Goal: Task Accomplishment & Management: Use online tool/utility

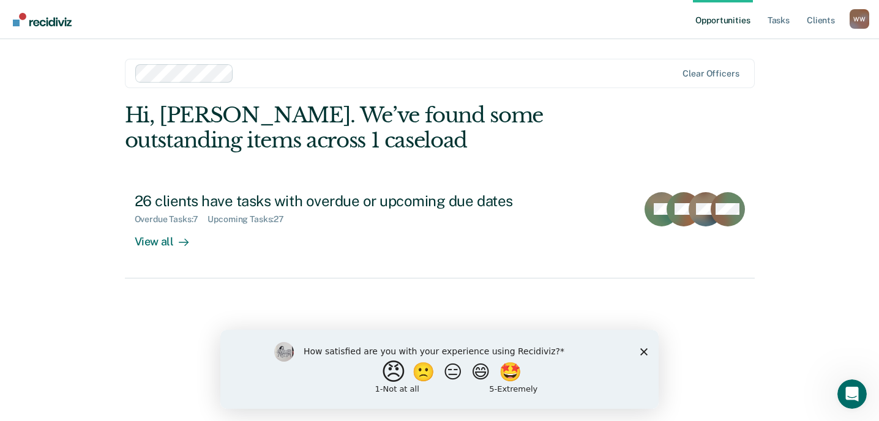
click at [383, 379] on button "😠" at bounding box center [395, 371] width 29 height 24
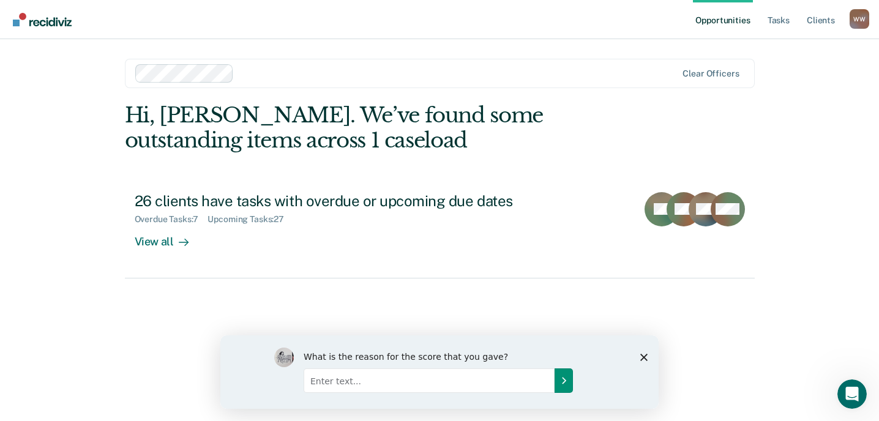
click at [564, 382] on icon "Submit your response" at bounding box center [564, 380] width 10 height 10
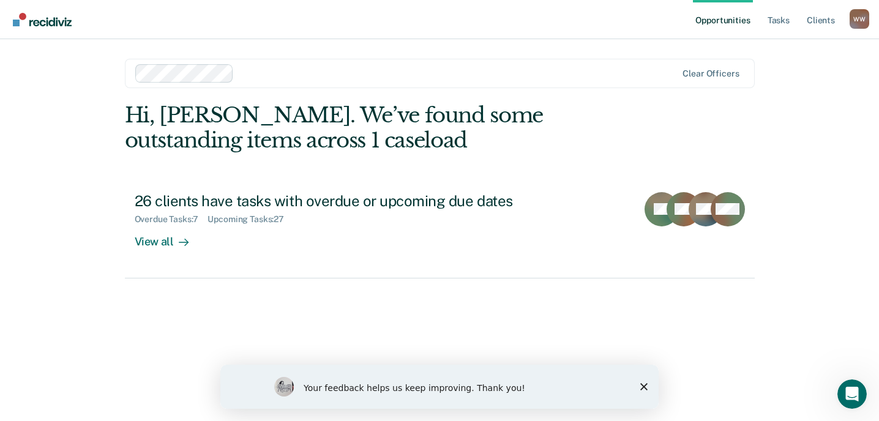
click at [643, 385] on polygon "Close survey" at bounding box center [643, 386] width 7 height 7
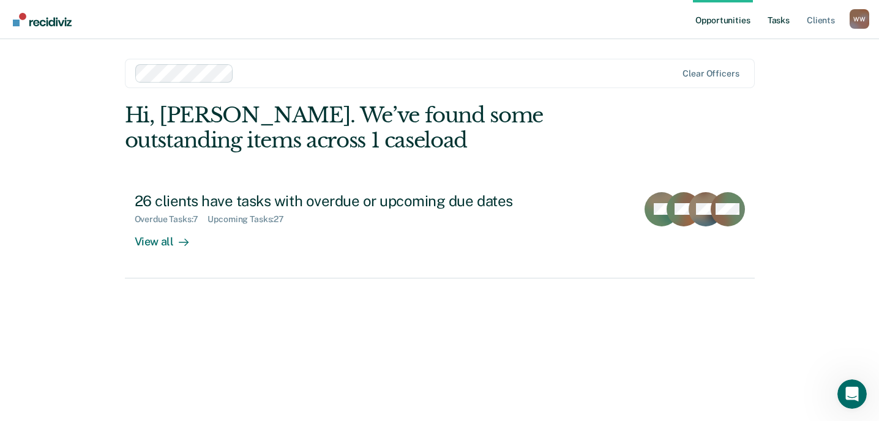
click at [776, 20] on link "Tasks" at bounding box center [778, 19] width 27 height 39
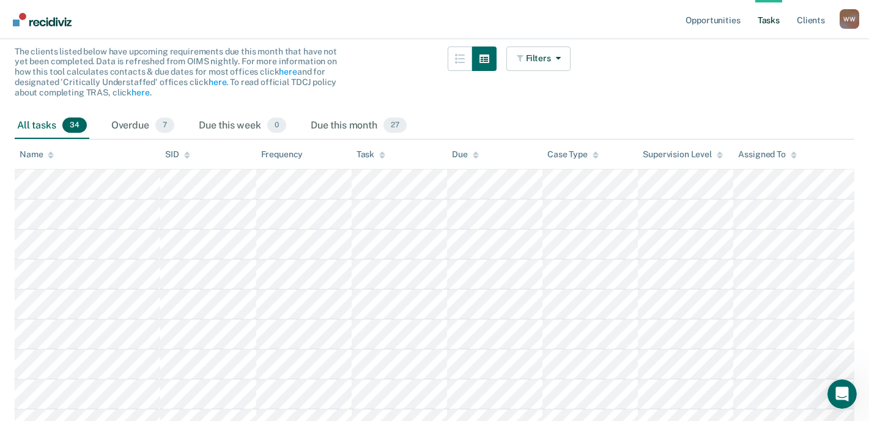
scroll to position [122, 0]
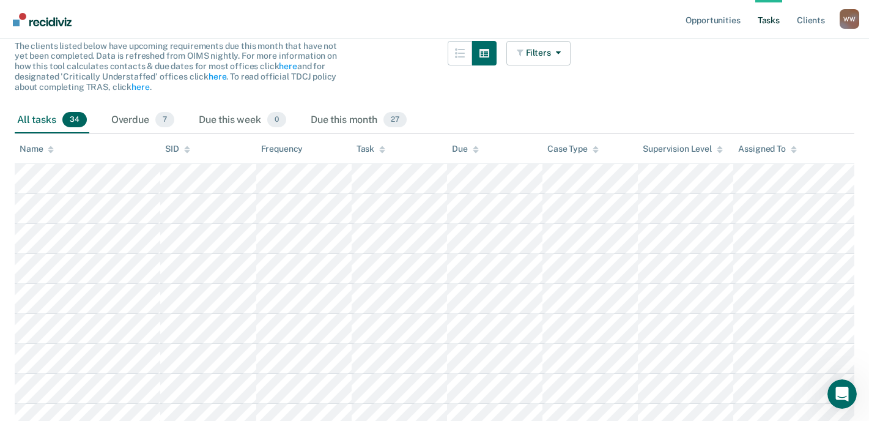
click at [720, 152] on icon at bounding box center [720, 151] width 6 height 3
click at [721, 146] on icon at bounding box center [720, 150] width 6 height 8
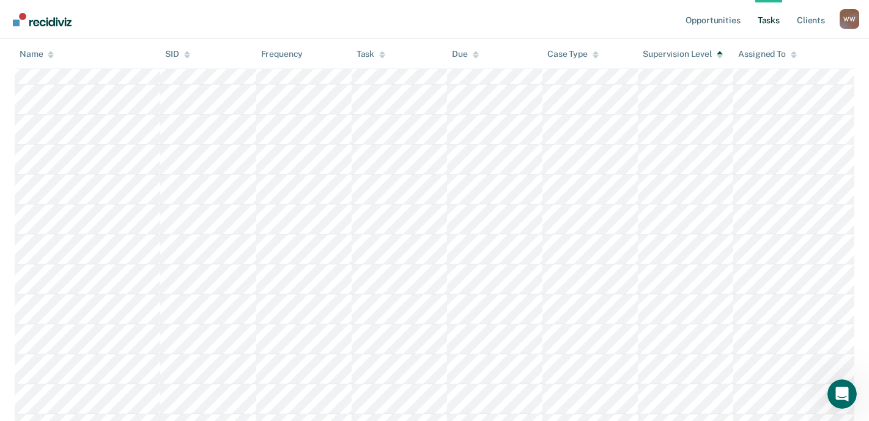
scroll to position [551, 0]
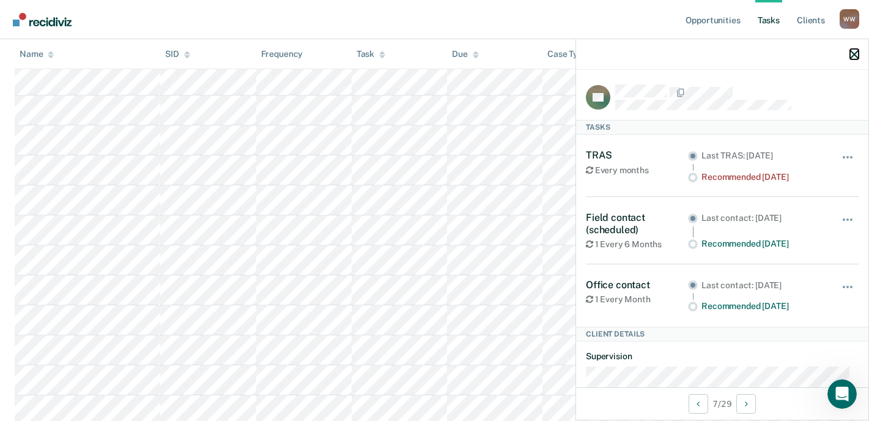
click at [853, 53] on icon "button" at bounding box center [854, 54] width 9 height 9
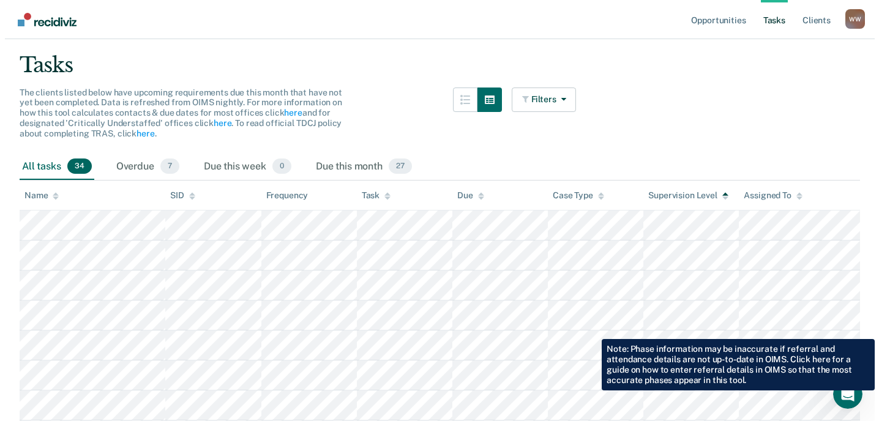
scroll to position [0, 0]
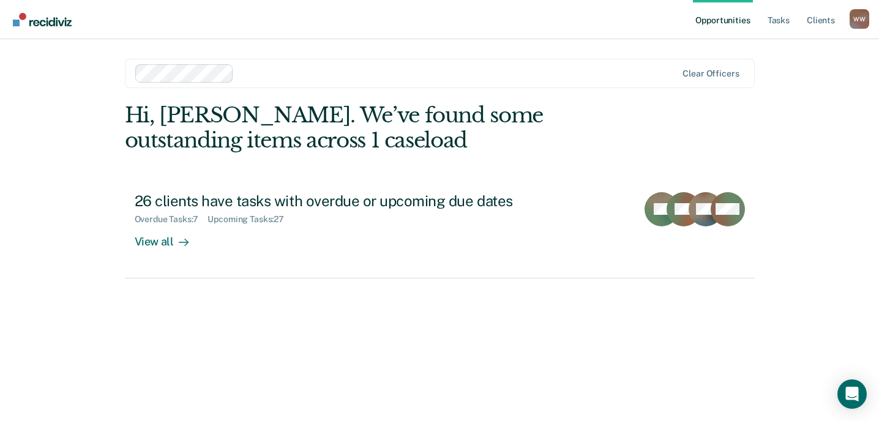
click at [488, 20] on nav "Opportunities Tasks Client s William Wheeless W W Profile How it works Log Out" at bounding box center [439, 19] width 879 height 39
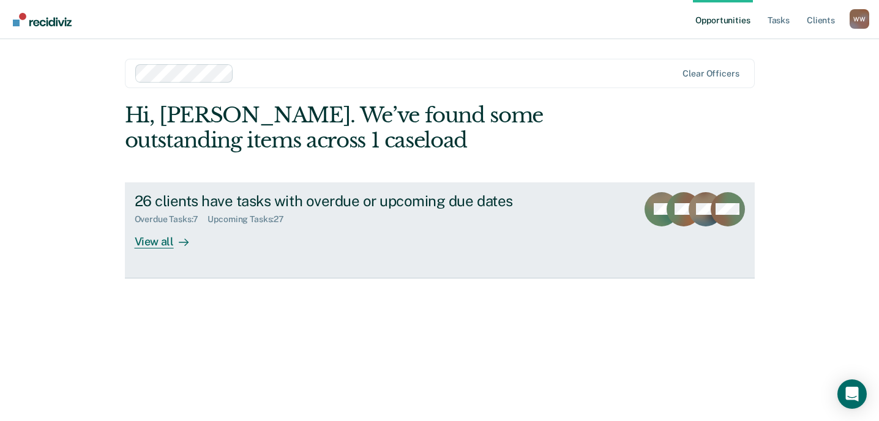
click at [154, 240] on div "View all" at bounding box center [169, 237] width 69 height 24
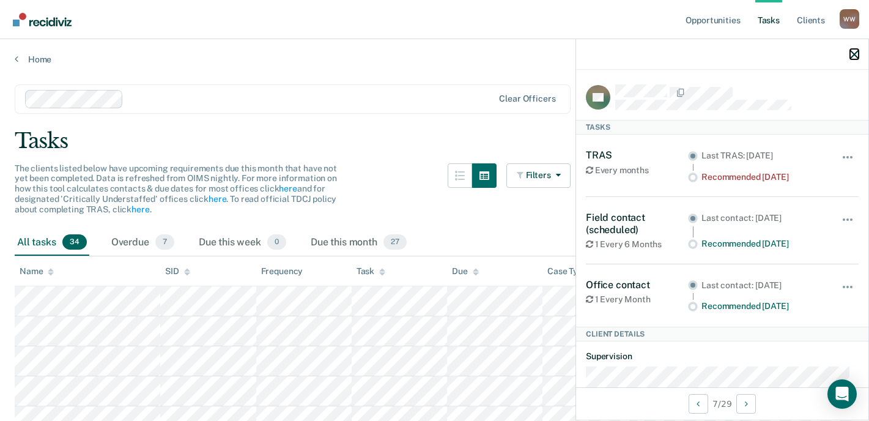
click at [854, 53] on icon "button" at bounding box center [854, 54] width 9 height 9
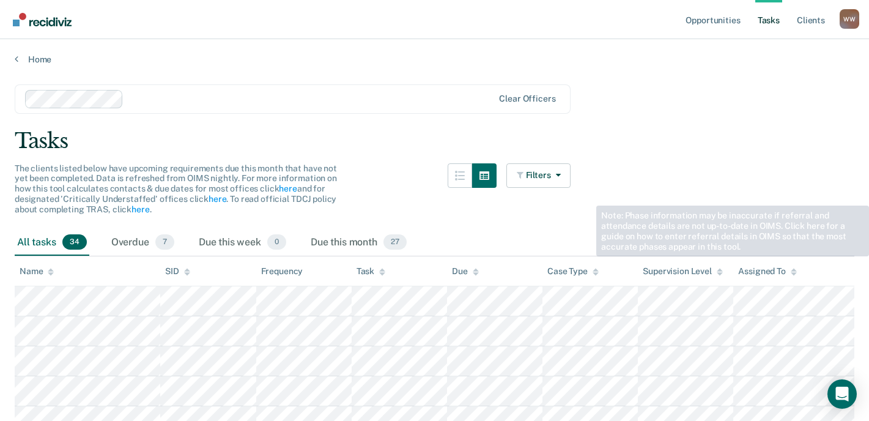
scroll to position [335, 0]
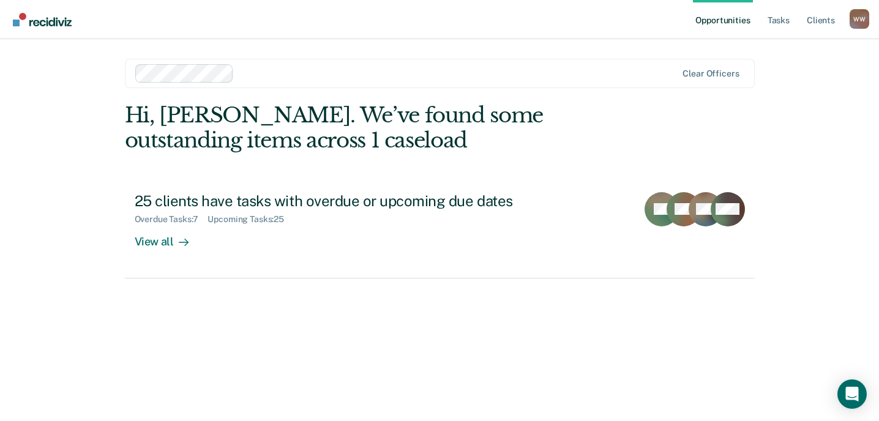
click at [735, 21] on link "Opportunities" at bounding box center [722, 19] width 59 height 39
click at [731, 19] on link "Opportunities" at bounding box center [722, 19] width 59 height 39
click at [700, 21] on link "Opportunities" at bounding box center [722, 19] width 59 height 39
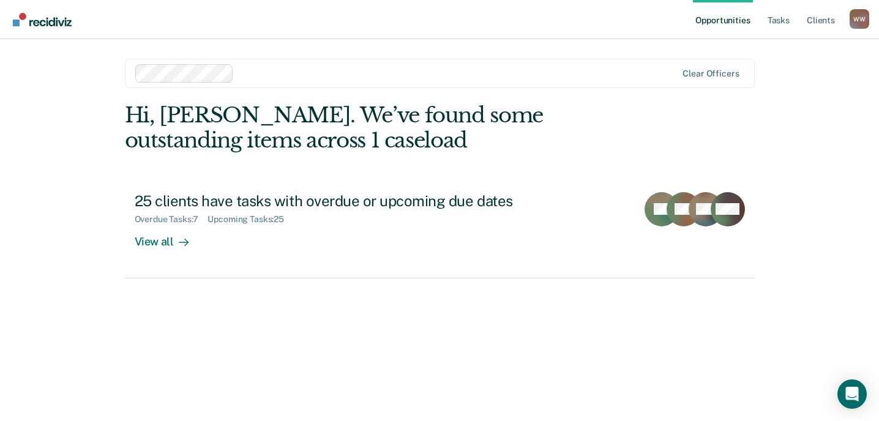
click at [713, 20] on link "Opportunities" at bounding box center [722, 19] width 59 height 39
